Goal: Transaction & Acquisition: Purchase product/service

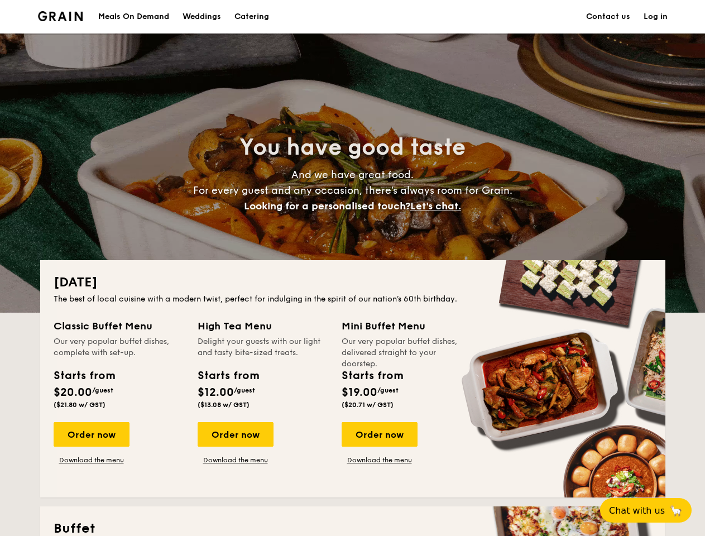
click at [352, 268] on div "[DATE] The best of local cuisine with a modern twist, perfect for indulging in …" at bounding box center [352, 378] width 625 height 237
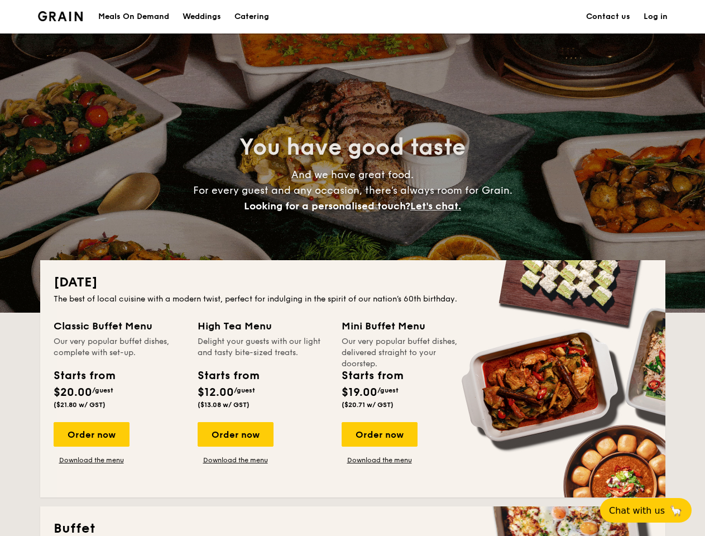
click at [655, 17] on link "Log in" at bounding box center [655, 16] width 24 height 33
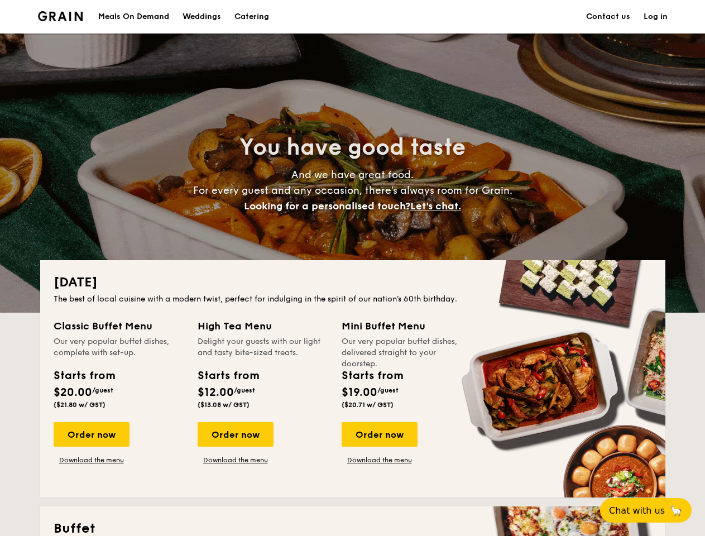
click at [439, 206] on span "Let's chat." at bounding box center [435, 206] width 51 height 12
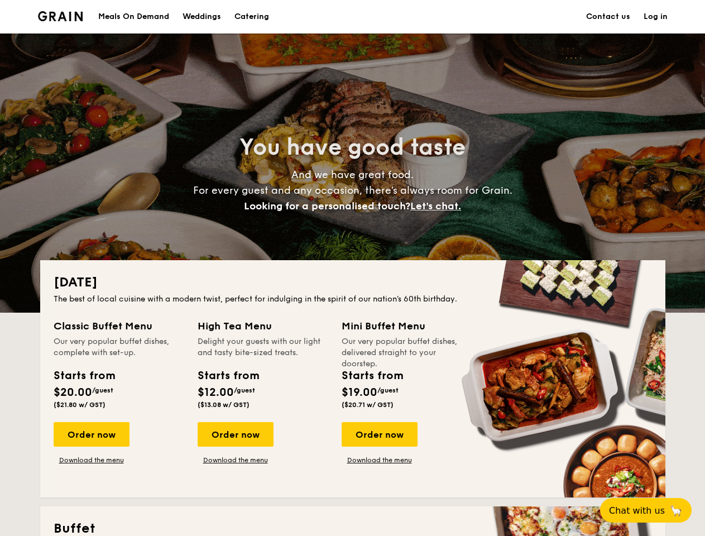
click at [91, 434] on div "Order now" at bounding box center [92, 434] width 76 height 25
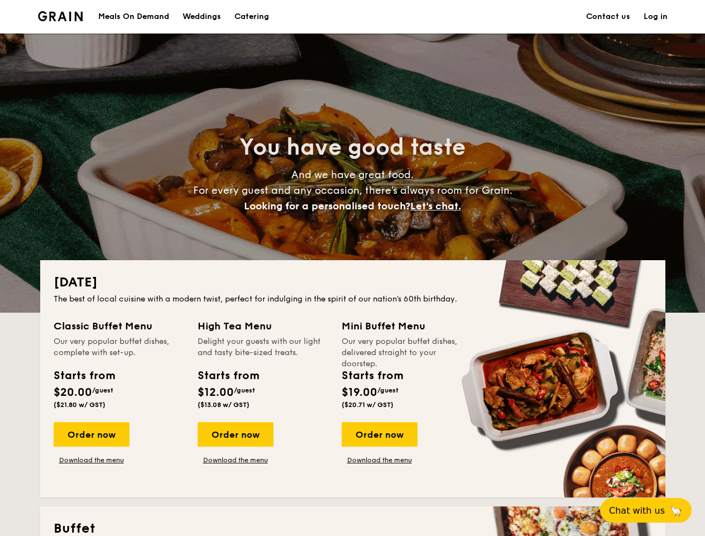
click at [235, 434] on div "Order now" at bounding box center [236, 434] width 76 height 25
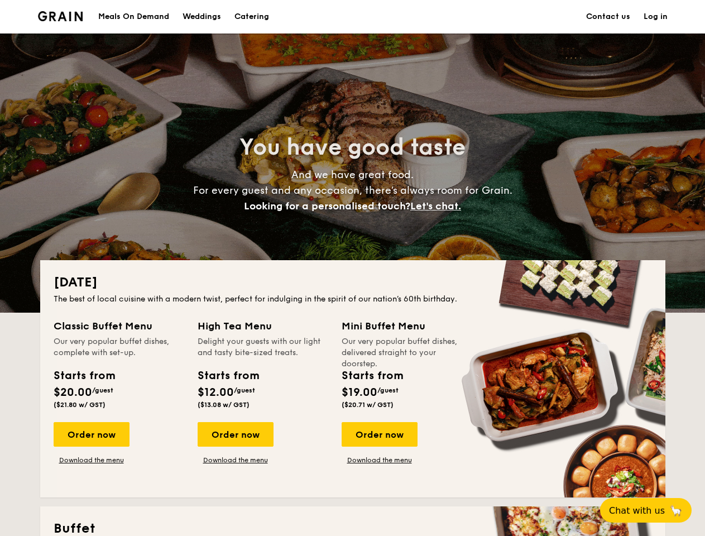
click at [379, 434] on div "Order now" at bounding box center [380, 434] width 76 height 25
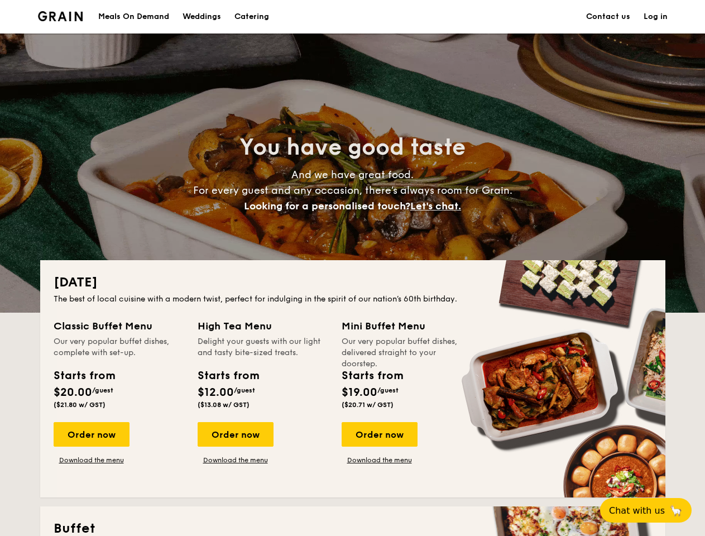
click at [652, 510] on span "Chat with us" at bounding box center [637, 510] width 56 height 11
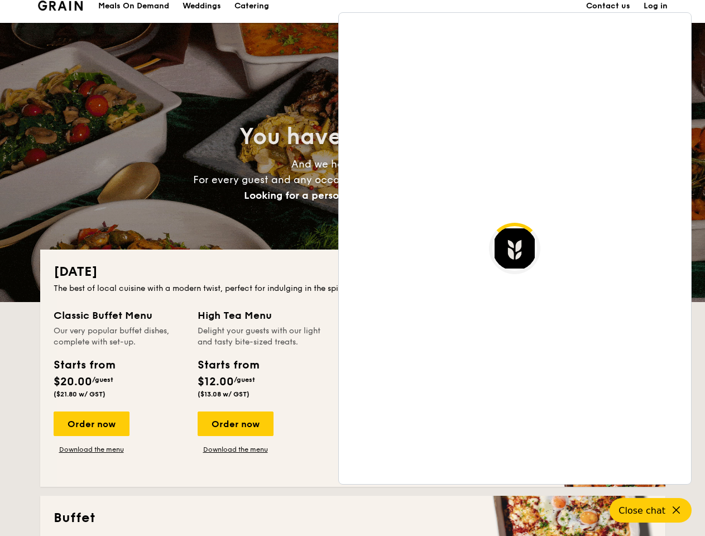
scroll to position [2161, 0]
